Goal: Task Accomplishment & Management: Manage account settings

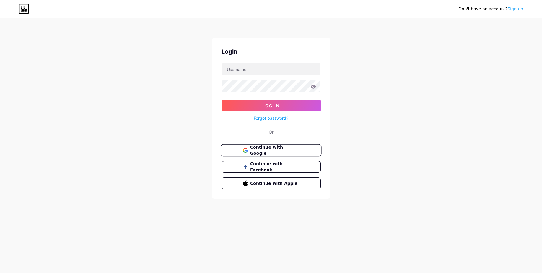
click at [304, 150] on button "Continue with Google" at bounding box center [271, 151] width 101 height 12
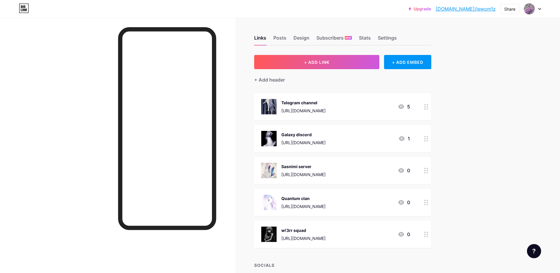
click at [428, 202] on icon at bounding box center [426, 203] width 4 height 6
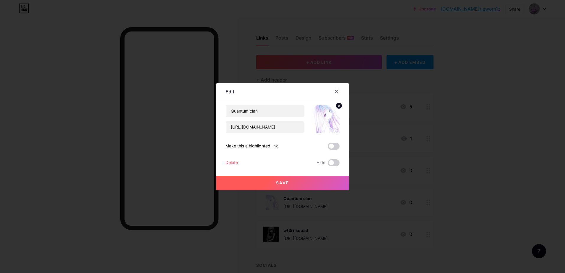
click at [236, 162] on div "Delete Hide" at bounding box center [282, 162] width 114 height 7
click at [234, 162] on div "Delete" at bounding box center [231, 162] width 12 height 7
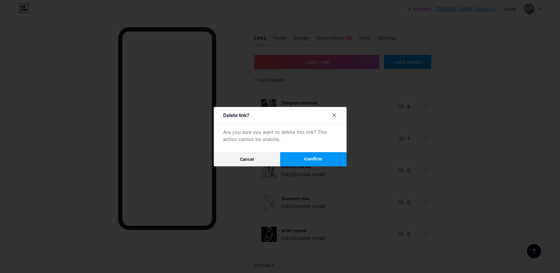
click at [296, 161] on button "Confirm" at bounding box center [313, 159] width 66 height 14
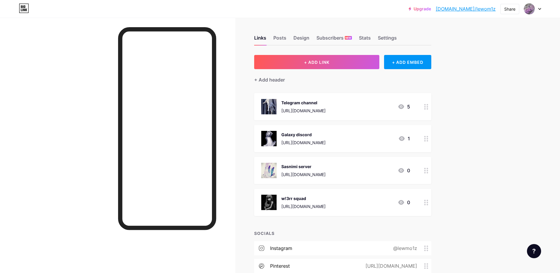
click at [426, 172] on icon at bounding box center [426, 171] width 4 height 6
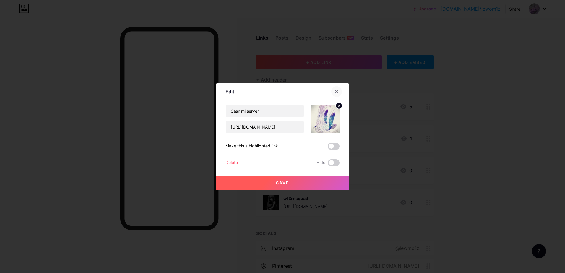
click at [337, 92] on div at bounding box center [336, 91] width 11 height 11
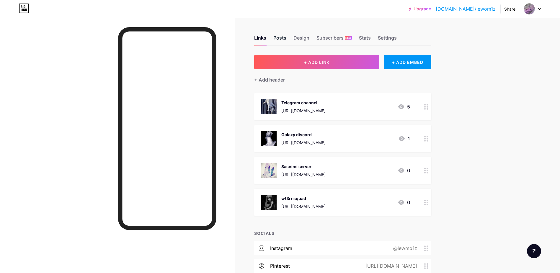
click at [285, 40] on div "Posts" at bounding box center [279, 39] width 13 height 11
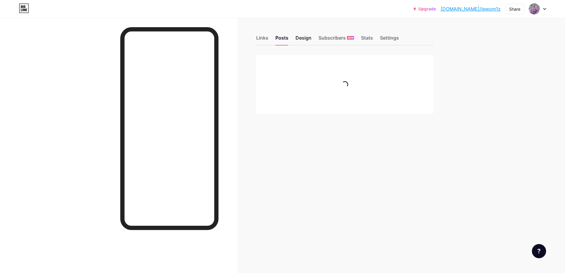
click at [305, 39] on div "Design" at bounding box center [303, 39] width 16 height 11
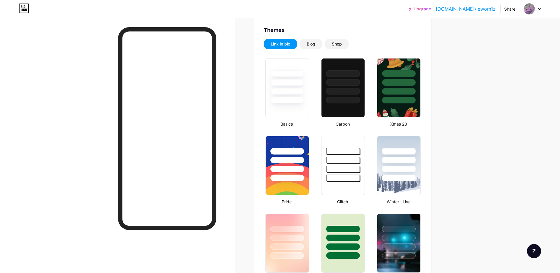
type input "#0f2d80"
type input "#000000"
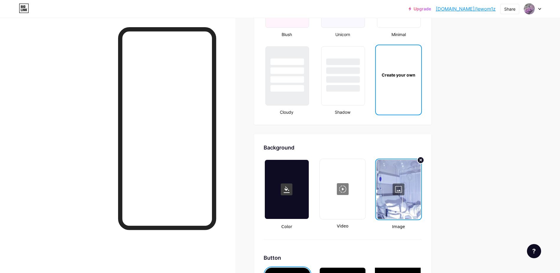
scroll to position [709, 0]
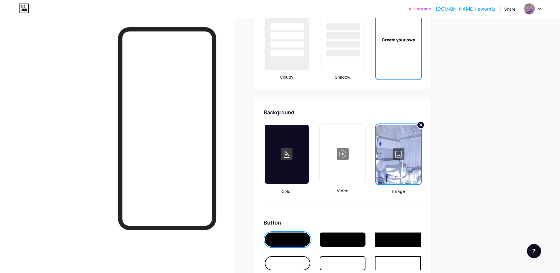
click at [422, 125] on icon at bounding box center [421, 125] width 2 height 2
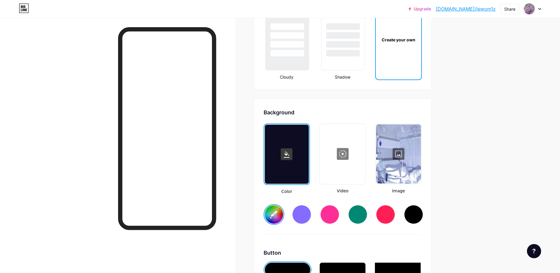
click at [398, 154] on div at bounding box center [398, 153] width 45 height 59
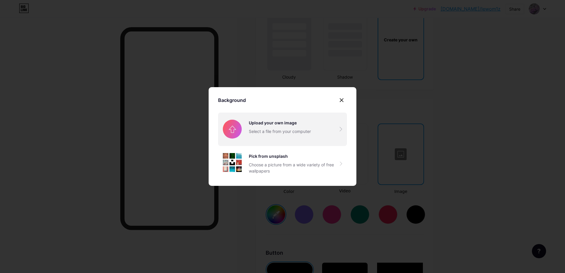
click at [287, 133] on input "file" at bounding box center [282, 129] width 129 height 33
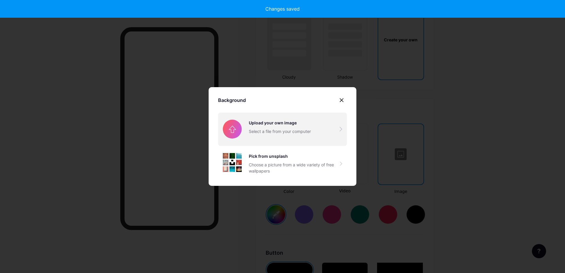
type input "#ffffff"
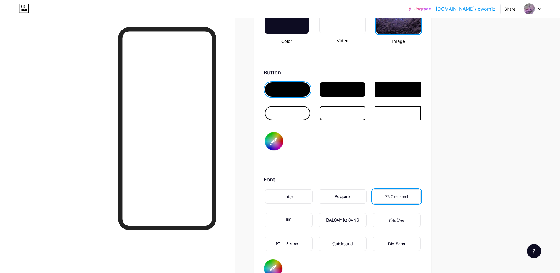
scroll to position [856, 0]
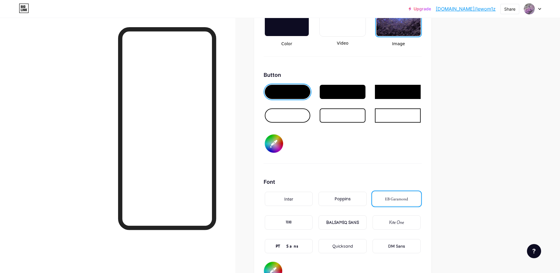
click at [298, 114] on div at bounding box center [288, 115] width 46 height 14
click at [276, 142] on input "#0f2d80" at bounding box center [274, 143] width 18 height 18
type input "#5b7fe1"
click at [390, 153] on div "Button #5b7fe1" at bounding box center [343, 117] width 158 height 93
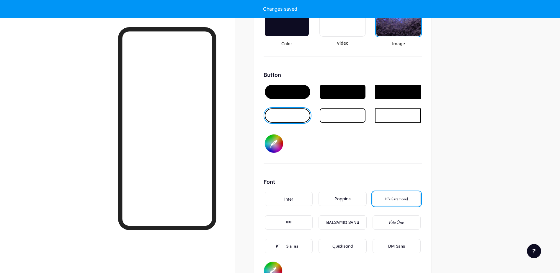
click at [279, 94] on div at bounding box center [288, 92] width 46 height 14
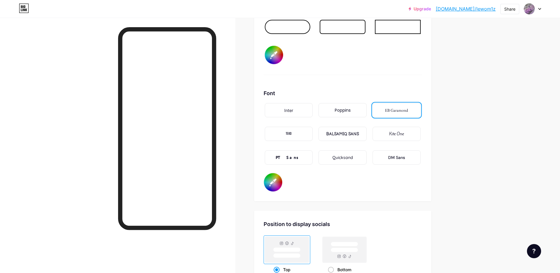
scroll to position [975, 0]
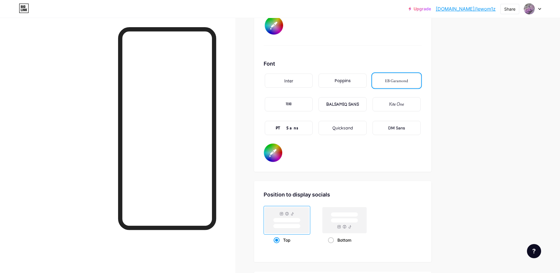
click at [38, 61] on div at bounding box center [117, 154] width 235 height 273
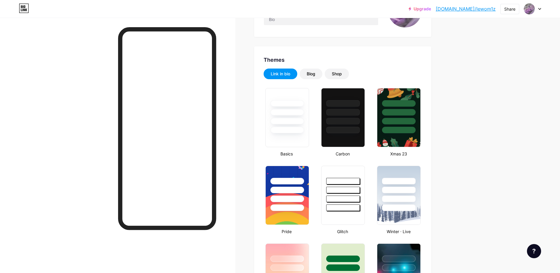
scroll to position [0, 0]
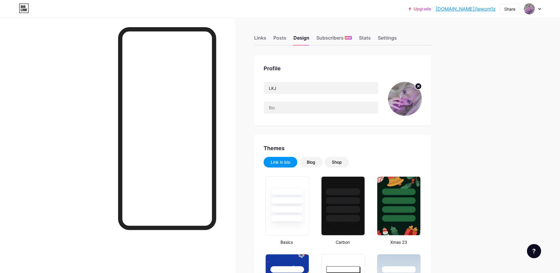
click at [417, 96] on img at bounding box center [405, 99] width 34 height 34
click at [420, 87] on icon at bounding box center [419, 86] width 2 height 2
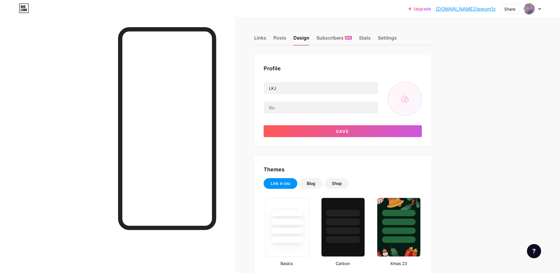
click at [409, 97] on input "file" at bounding box center [405, 99] width 34 height 34
type input "C:\fakepath\загрузка (7).jpg"
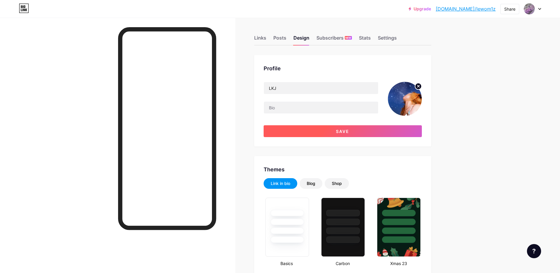
click at [361, 131] on button "Save" at bounding box center [343, 131] width 158 height 12
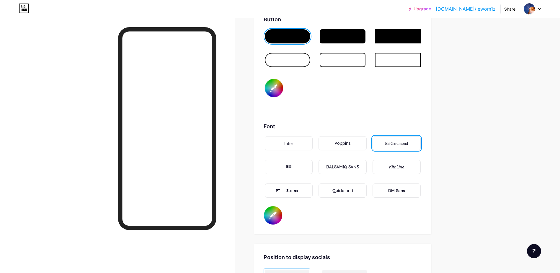
scroll to position [975, 0]
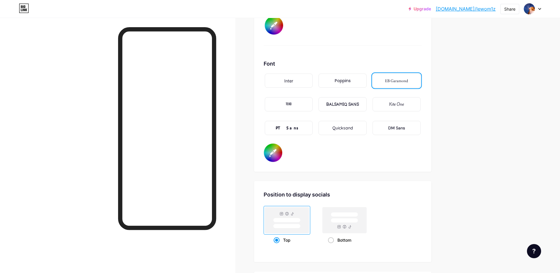
click at [414, 106] on div "Kite One" at bounding box center [397, 104] width 48 height 14
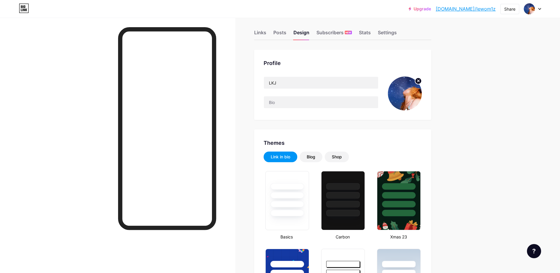
scroll to position [0, 0]
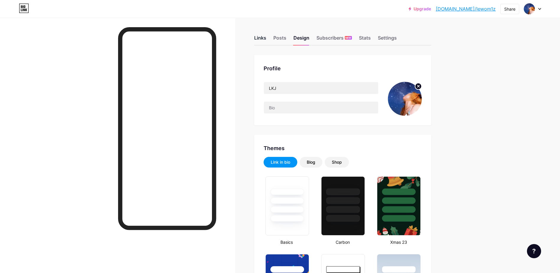
click at [261, 38] on div "Links" at bounding box center [260, 39] width 12 height 11
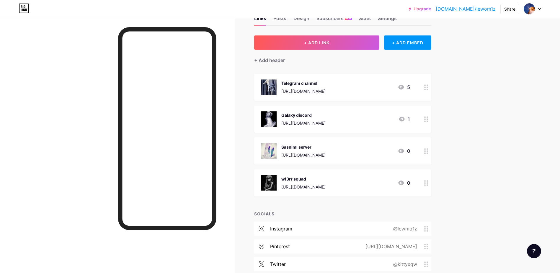
scroll to position [30, 0]
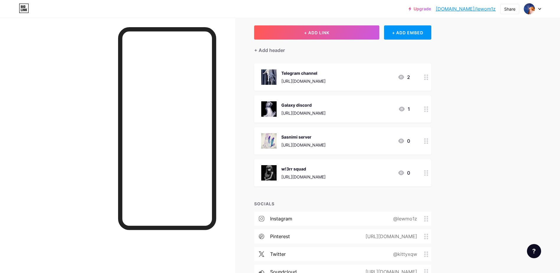
click at [272, 172] on img at bounding box center [268, 172] width 15 height 15
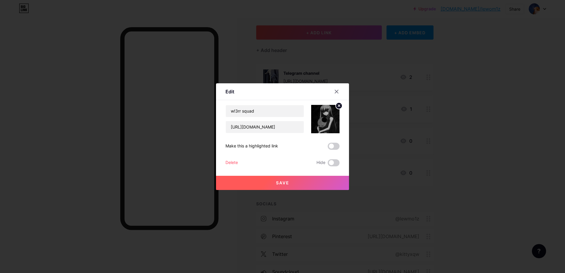
click at [332, 119] on img at bounding box center [325, 119] width 28 height 28
click at [335, 108] on circle at bounding box center [338, 105] width 6 height 6
click at [335, 110] on div "Picture" at bounding box center [325, 119] width 28 height 28
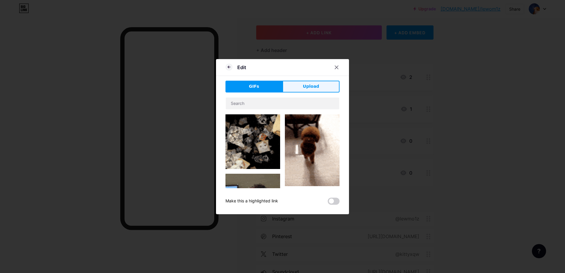
click at [308, 87] on span "Upload" at bounding box center [311, 86] width 16 height 6
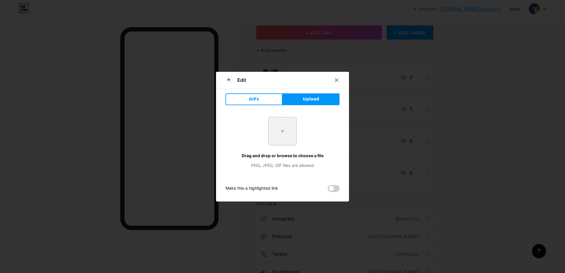
click at [280, 130] on input "file" at bounding box center [282, 131] width 28 height 28
type input "C:\fakepath\загрузка (8).jpg"
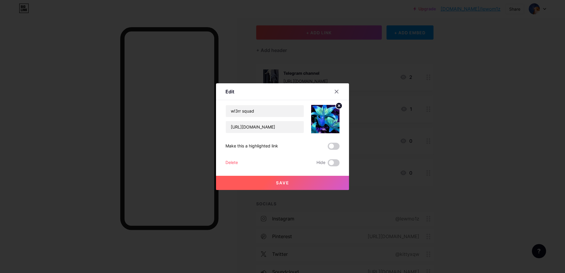
click at [264, 184] on button "Save" at bounding box center [282, 183] width 133 height 14
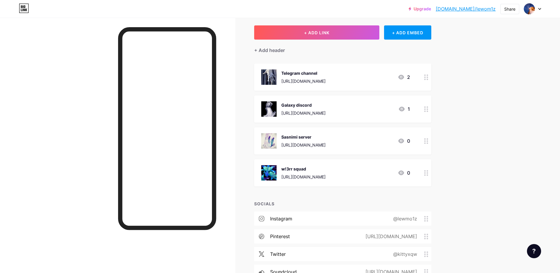
click at [269, 112] on img at bounding box center [268, 108] width 15 height 15
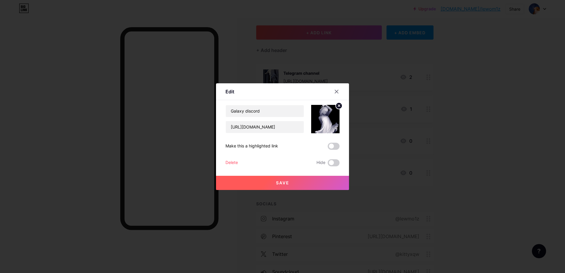
click at [338, 106] on icon at bounding box center [339, 106] width 2 height 2
click at [328, 118] on rect at bounding box center [328, 119] width 5 height 3
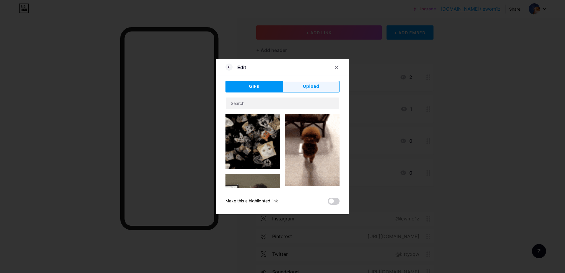
drag, startPoint x: 297, startPoint y: 88, endPoint x: 263, endPoint y: 104, distance: 38.2
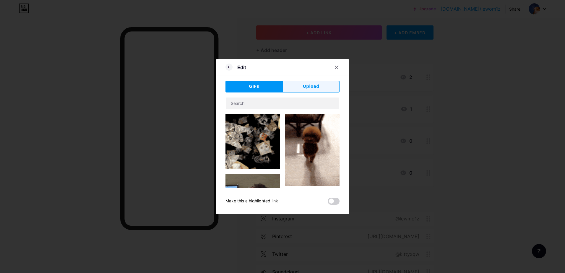
click at [297, 88] on button "Upload" at bounding box center [310, 87] width 57 height 12
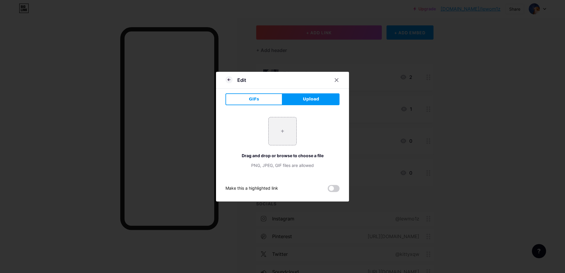
click at [258, 113] on div "+ Drag and drop or browse to choose a file PNG, JPEG, GIF files are allowed" at bounding box center [282, 143] width 114 height 66
click at [296, 146] on div "+ Drag and drop or browse to choose a file PNG, JPEG, GIF files are allowed" at bounding box center [282, 142] width 114 height 51
click at [286, 125] on input "file" at bounding box center [282, 131] width 28 height 28
type input "C:\fakepath\загрузка (9).jpg"
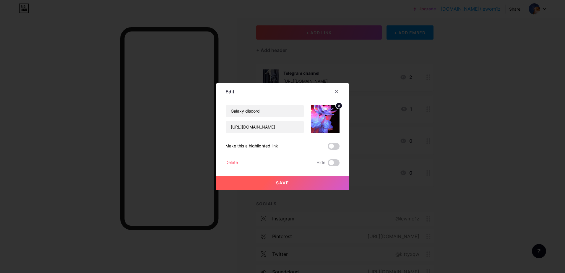
click at [307, 183] on button "Save" at bounding box center [282, 183] width 133 height 14
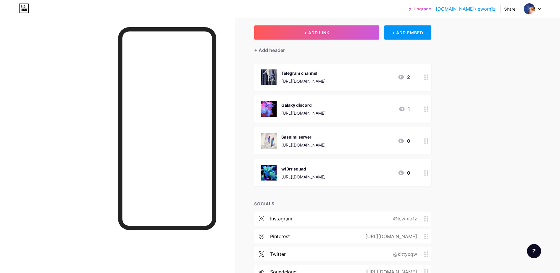
click at [271, 80] on img at bounding box center [268, 76] width 15 height 15
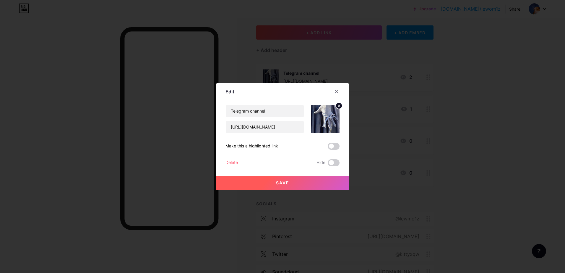
click at [337, 106] on circle at bounding box center [338, 105] width 6 height 6
click at [332, 112] on div "Picture" at bounding box center [325, 119] width 28 height 28
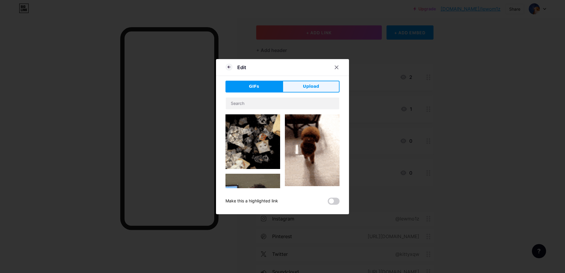
click at [308, 87] on span "Upload" at bounding box center [311, 86] width 16 height 6
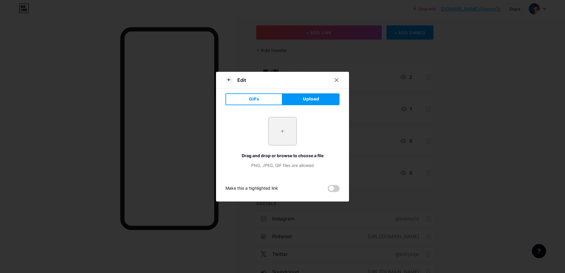
drag, startPoint x: 260, startPoint y: 127, endPoint x: 264, endPoint y: 127, distance: 3.6
click at [260, 127] on div "+ Drag and drop or browse to choose a file PNG, JPEG, GIF files are allowed" at bounding box center [282, 142] width 114 height 51
click at [271, 130] on input "file" at bounding box center [282, 131] width 28 height 28
type input "C:\fakepath\загрузка (10).jpg"
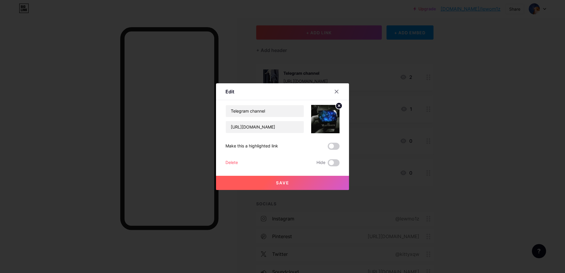
click at [284, 183] on span "Save" at bounding box center [282, 182] width 13 height 5
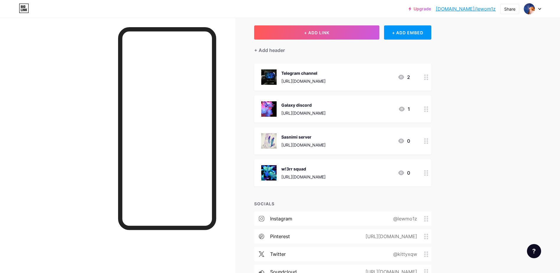
click at [350, 141] on div "Sasnimi server https://discord.gg/swezWE7NPj 0" at bounding box center [335, 140] width 149 height 15
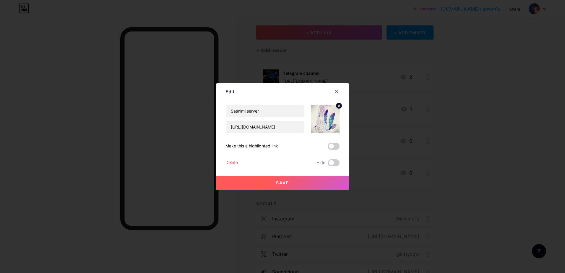
drag, startPoint x: 339, startPoint y: 107, endPoint x: 329, endPoint y: 110, distance: 10.6
click at [339, 106] on circle at bounding box center [338, 105] width 6 height 6
click at [327, 111] on icon at bounding box center [325, 115] width 12 height 11
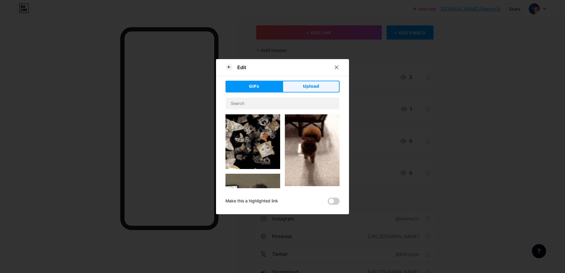
click at [311, 87] on span "Upload" at bounding box center [311, 86] width 16 height 6
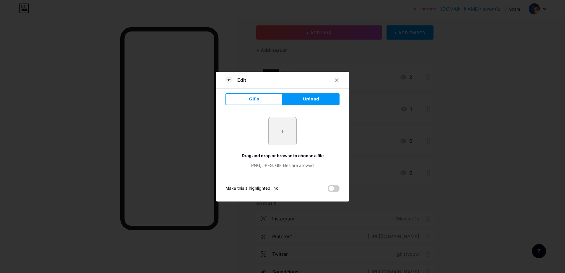
click at [276, 125] on input "file" at bounding box center [282, 131] width 28 height 28
type input "C:\fakepath\загрузка (11).jpg"
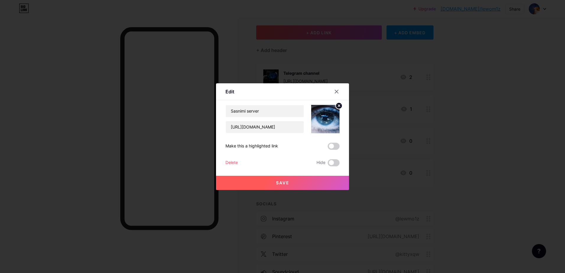
click at [294, 180] on button "Save" at bounding box center [282, 183] width 133 height 14
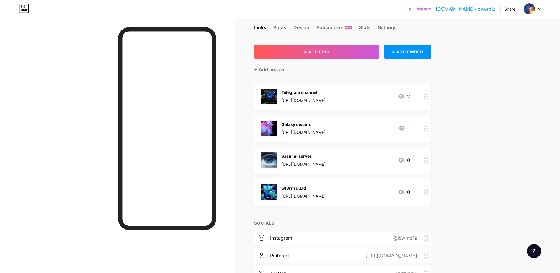
scroll to position [0, 0]
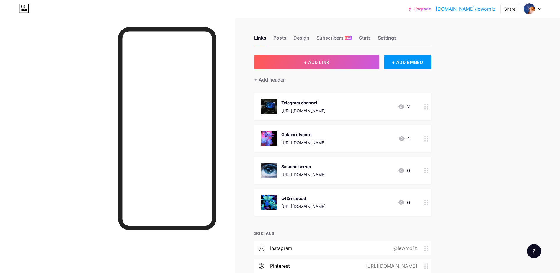
click at [468, 9] on link "[DOMAIN_NAME]/lewom1z" at bounding box center [466, 8] width 60 height 7
